Goal: Task Accomplishment & Management: Manage account settings

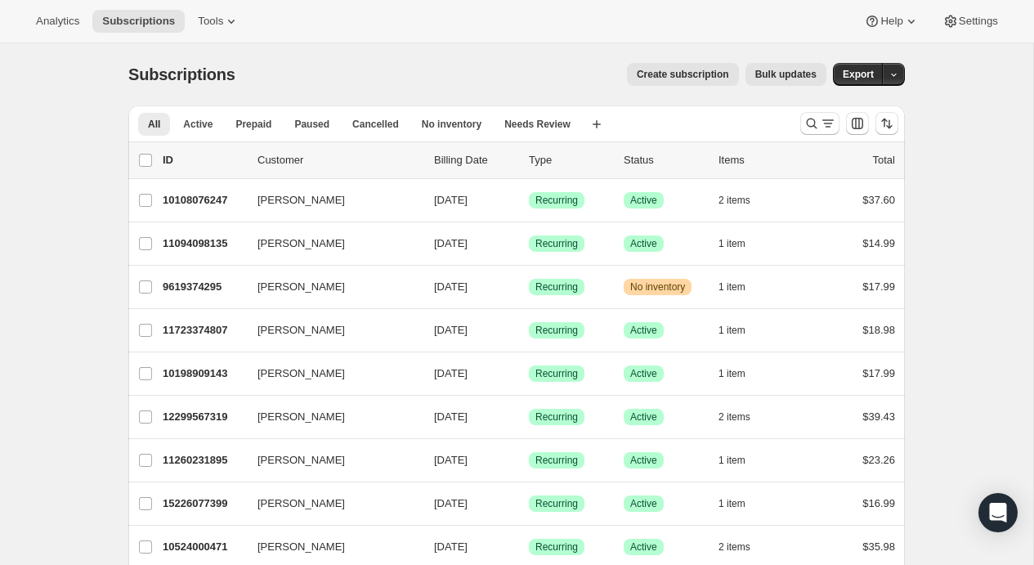
click at [477, 157] on p "Billing Date" at bounding box center [475, 160] width 82 height 16
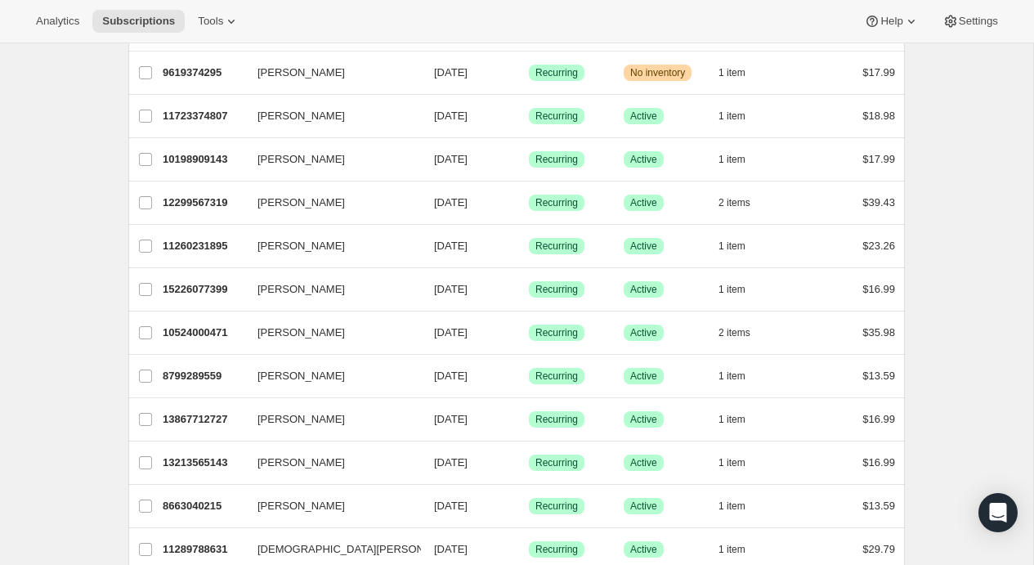
scroll to position [226, 0]
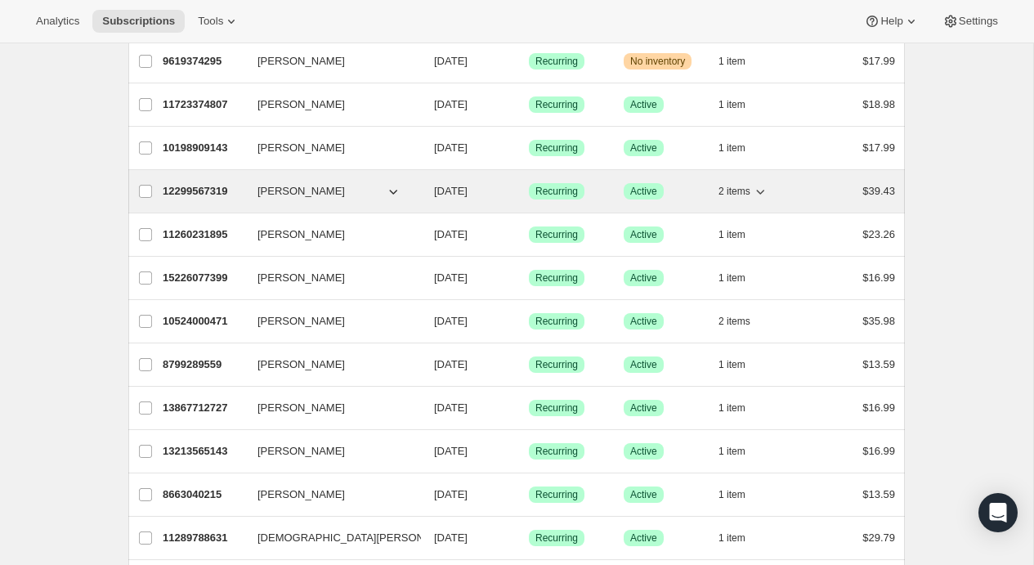
click at [443, 191] on span "[DATE]" at bounding box center [450, 191] width 33 height 12
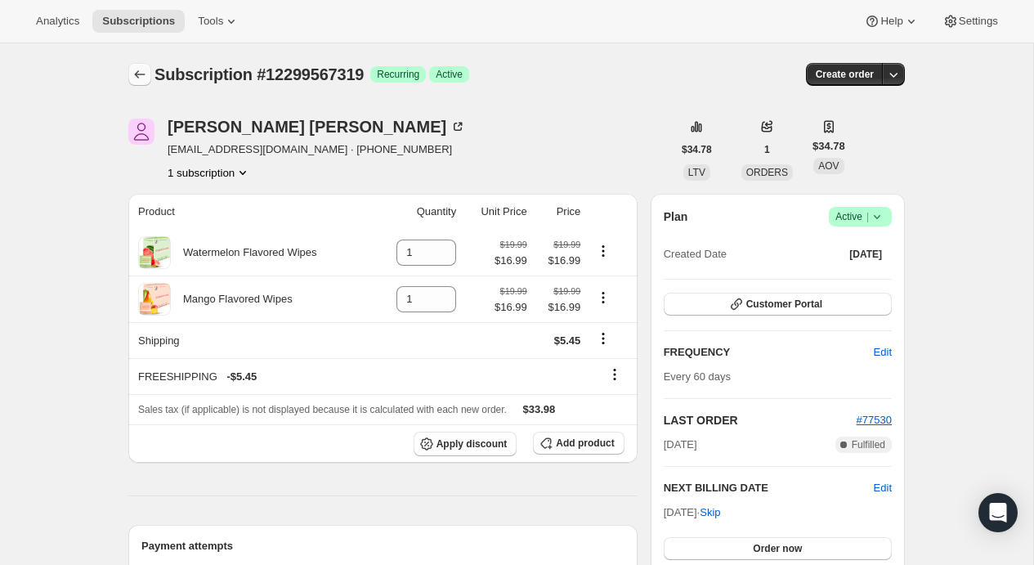
click at [141, 70] on icon "Subscriptions" at bounding box center [140, 74] width 16 height 16
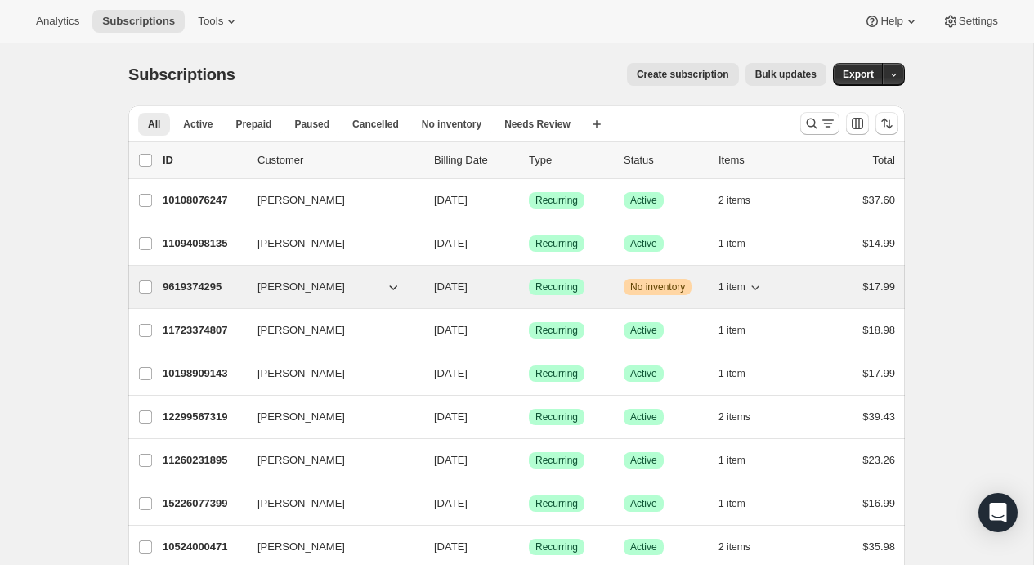
click at [743, 285] on span "1 item" at bounding box center [731, 286] width 27 height 13
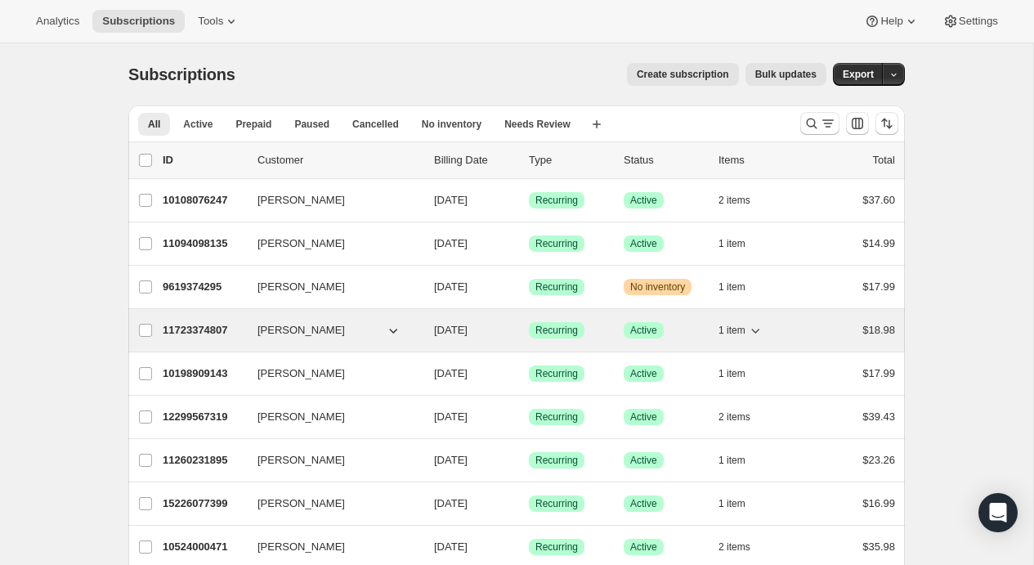
click at [420, 324] on div "[PERSON_NAME]" at bounding box center [338, 330] width 163 height 16
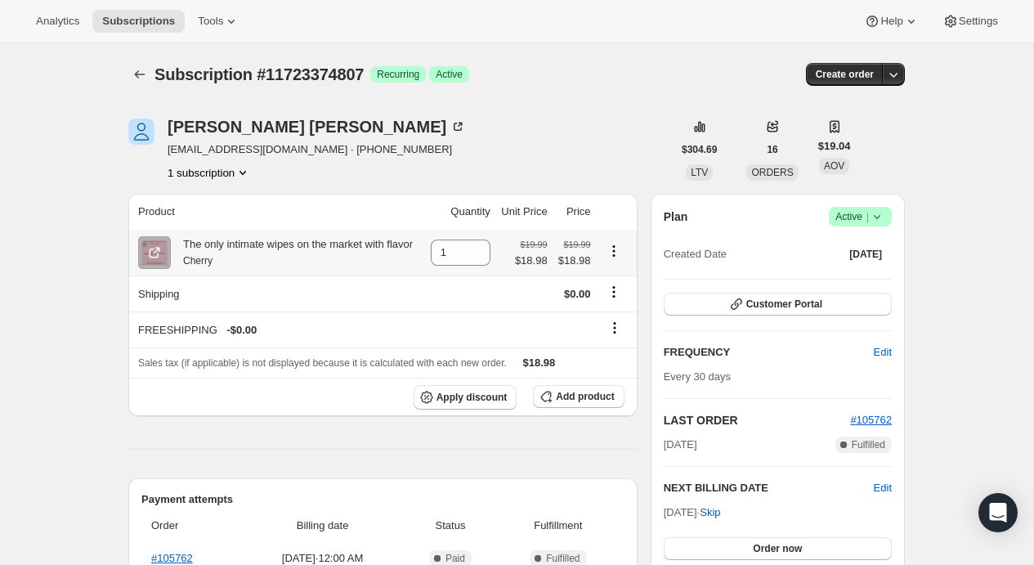
click at [614, 252] on icon "Product actions" at bounding box center [613, 250] width 2 height 2
click at [542, 266] on span "$18.98" at bounding box center [531, 260] width 33 height 16
click at [616, 259] on icon "Product actions" at bounding box center [613, 251] width 16 height 16
click at [610, 292] on span "Swap variant" at bounding box center [612, 293] width 61 height 12
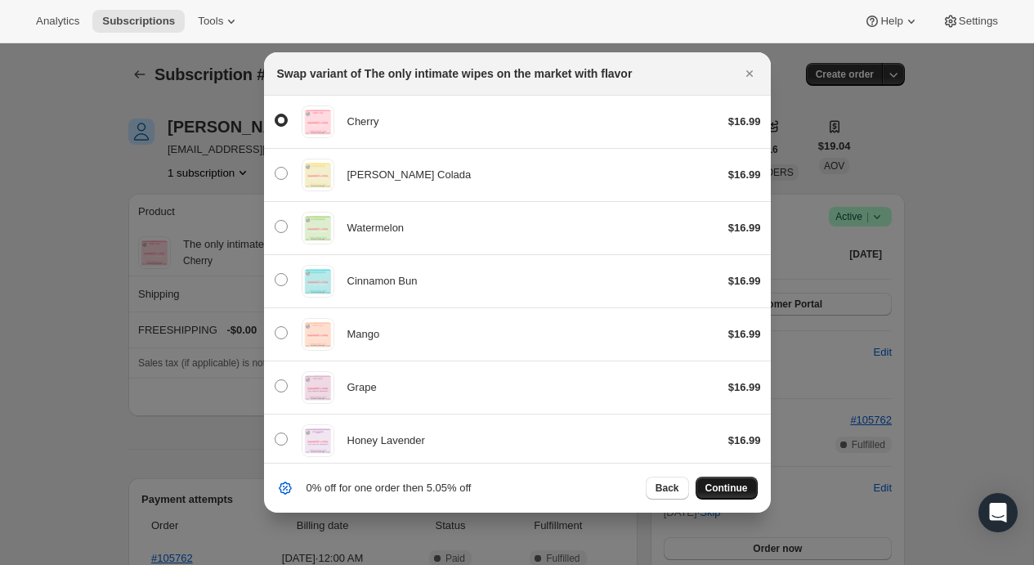
click at [724, 487] on span "Continue" at bounding box center [726, 487] width 42 height 13
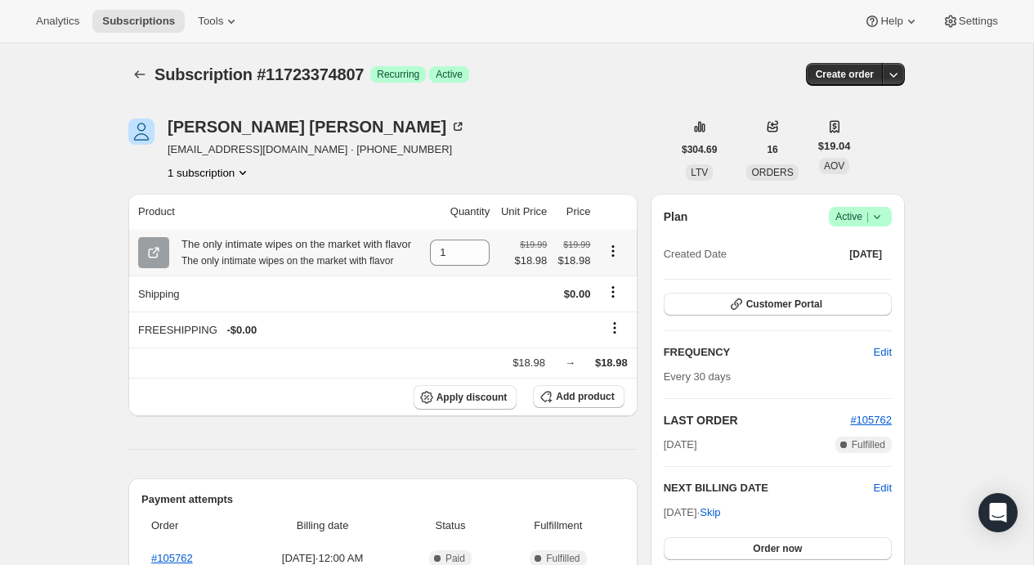
click at [614, 248] on icon "Product actions" at bounding box center [613, 246] width 2 height 2
click at [614, 288] on span "Swap variant" at bounding box center [612, 293] width 61 height 12
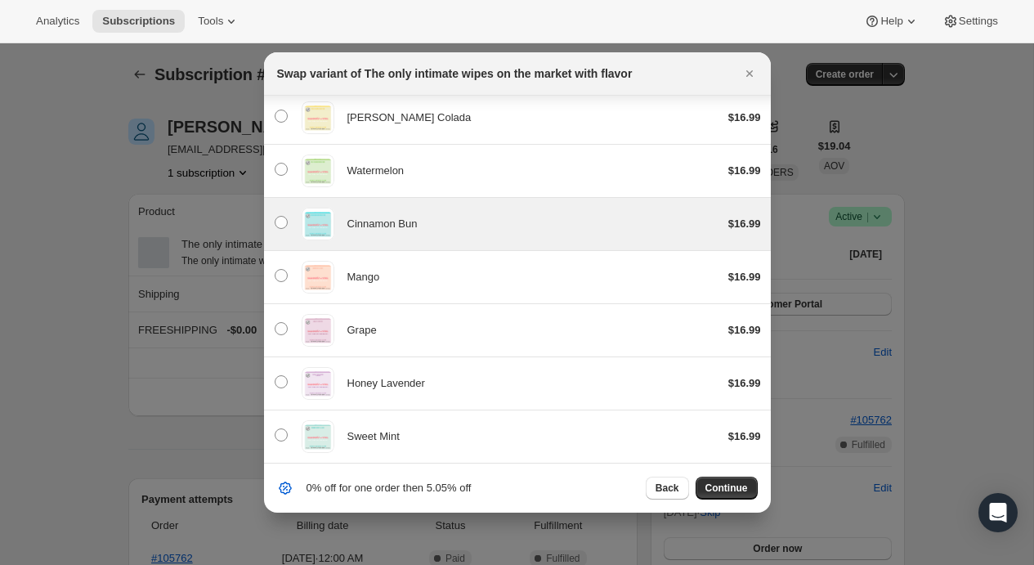
scroll to position [57, 0]
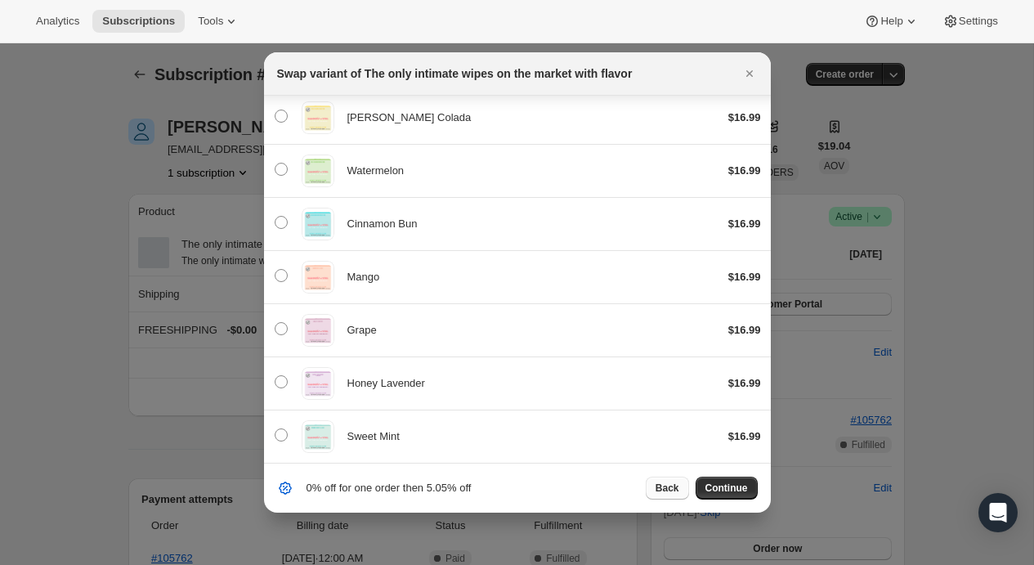
click at [668, 495] on button "Back" at bounding box center [666, 487] width 43 height 23
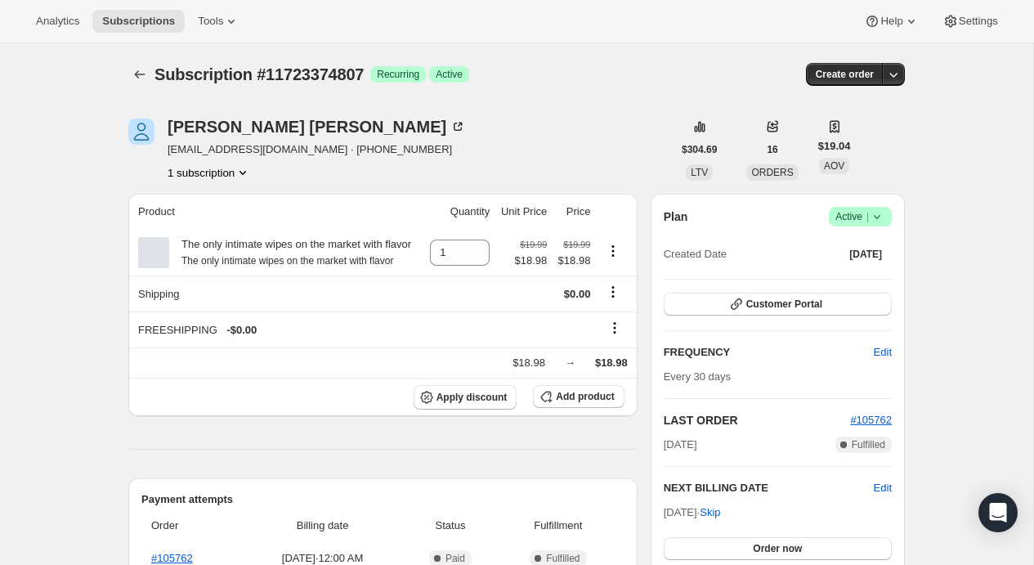
scroll to position [0, 0]
click at [135, 77] on icon "Subscriptions" at bounding box center [140, 74] width 16 height 16
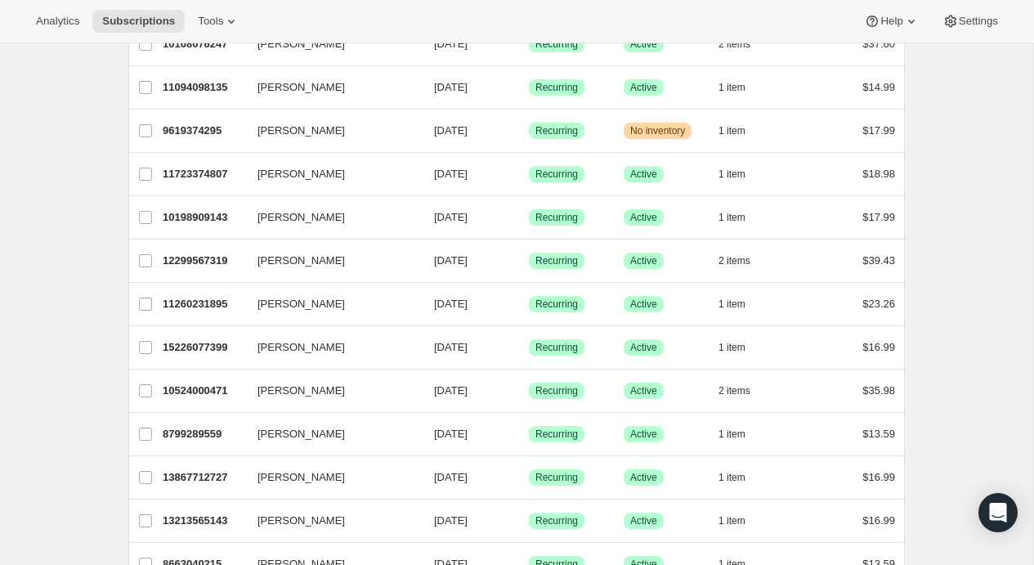
scroll to position [164, 0]
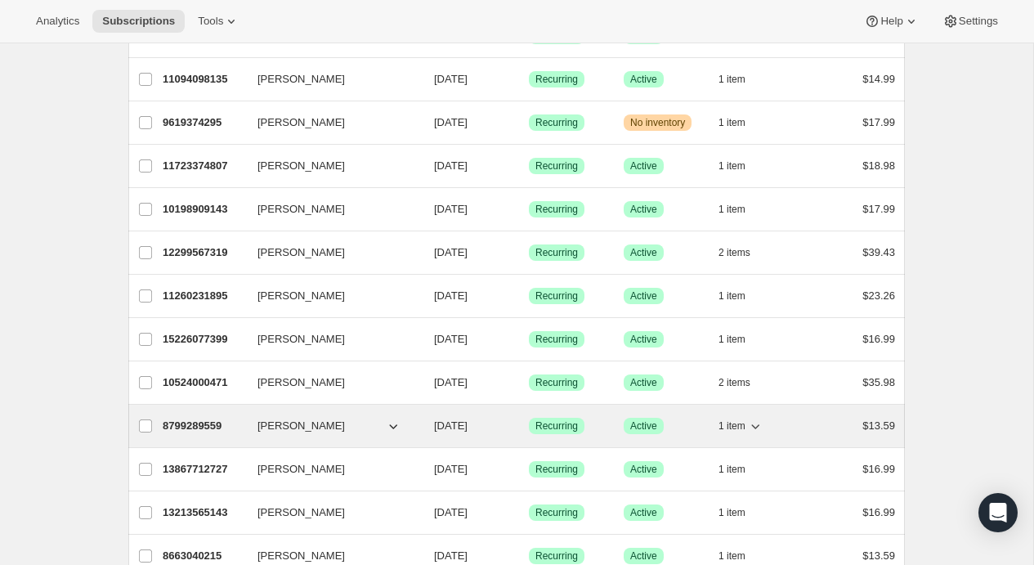
click at [447, 418] on p "[DATE]" at bounding box center [475, 426] width 82 height 16
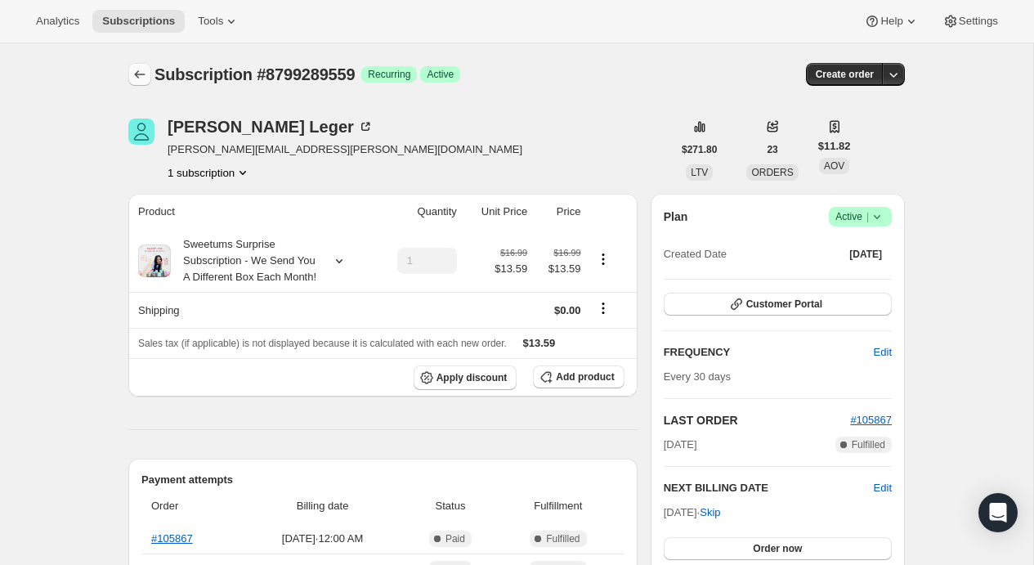
click at [137, 75] on icon "Subscriptions" at bounding box center [140, 74] width 16 height 16
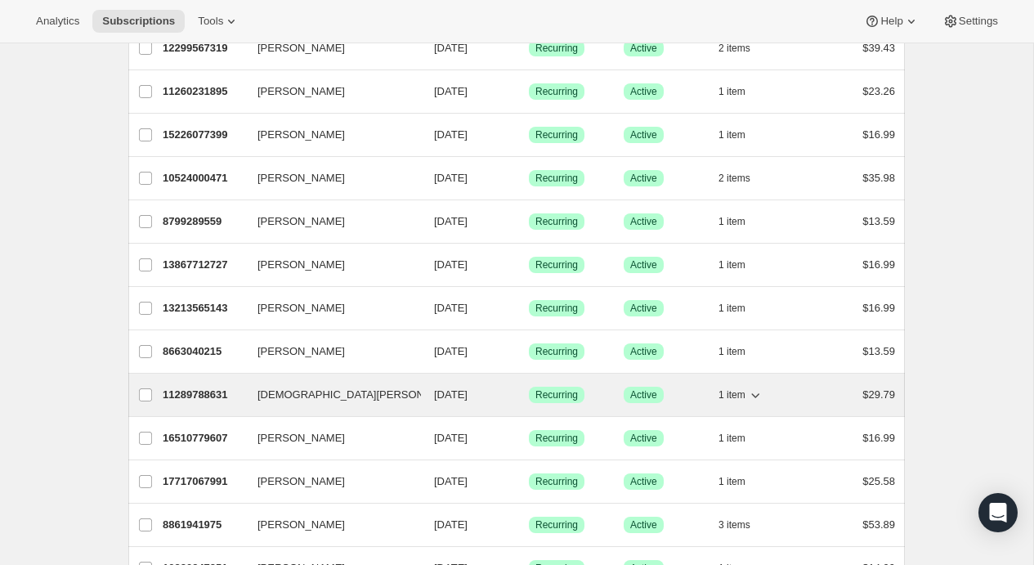
scroll to position [369, 0]
